Goal: Task Accomplishment & Management: Manage account settings

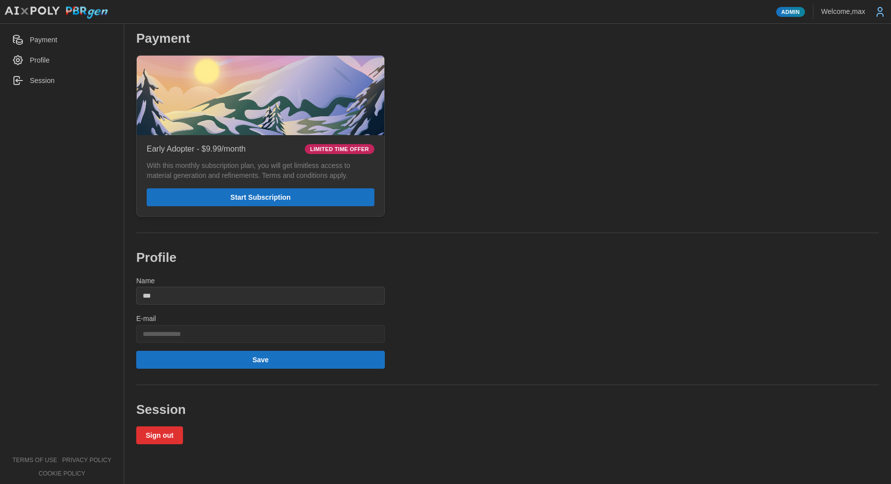
click at [462, 122] on div "**********" at bounding box center [507, 237] width 755 height 415
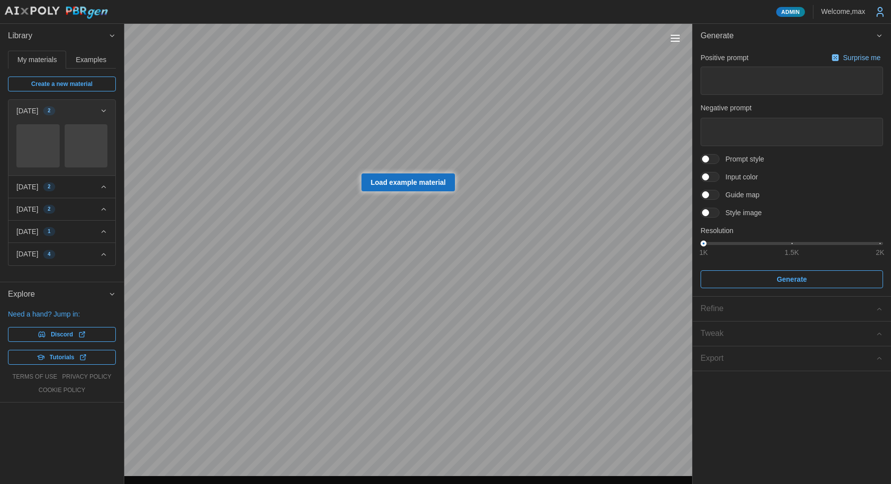
click at [882, 16] on icon at bounding box center [880, 12] width 12 height 12
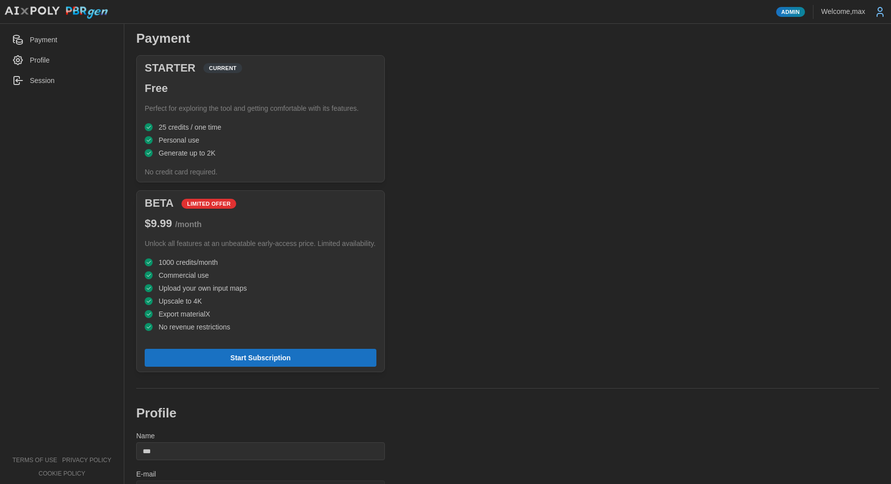
click at [83, 10] on img at bounding box center [56, 12] width 104 height 13
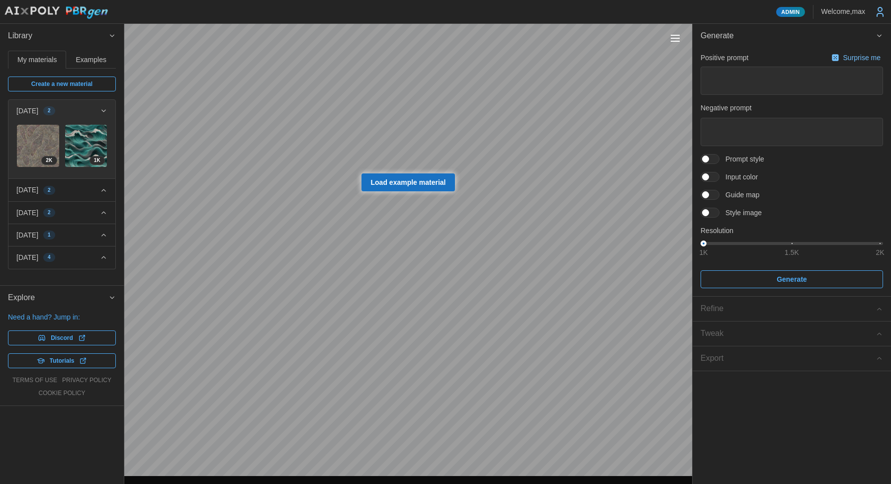
click at [884, 9] on icon at bounding box center [880, 12] width 12 height 12
